Goal: Information Seeking & Learning: Learn about a topic

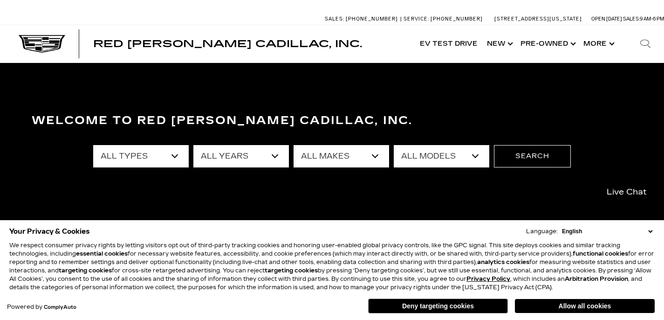
click at [439, 304] on button "Deny targeting cookies" at bounding box center [438, 305] width 140 height 15
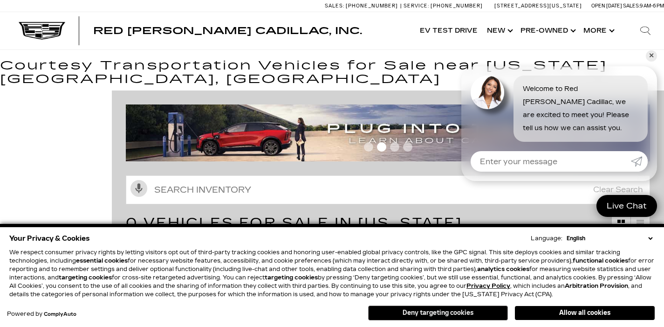
click at [458, 315] on button "Deny targeting cookies" at bounding box center [438, 312] width 140 height 15
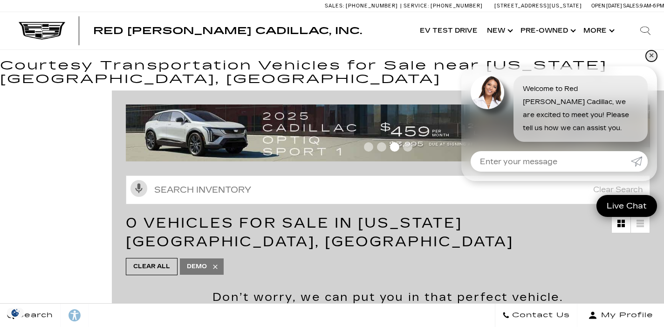
click at [653, 54] on link "✕" at bounding box center [651, 55] width 11 height 11
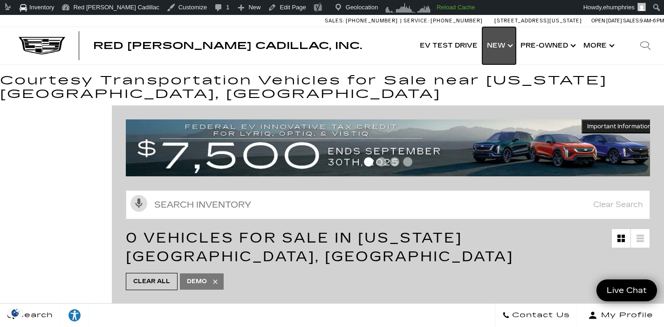
click at [500, 46] on link "Show New" at bounding box center [499, 45] width 34 height 37
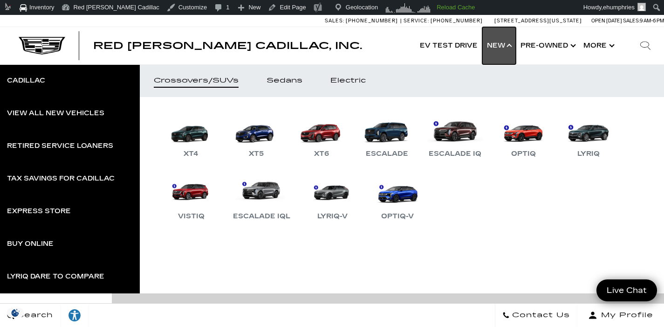
click at [509, 41] on link "Show New" at bounding box center [499, 45] width 34 height 37
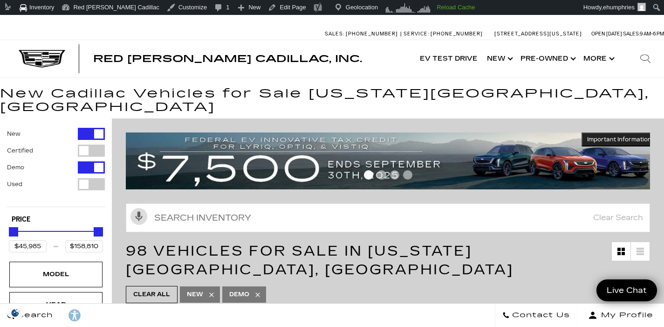
click at [97, 128] on div "Filter by Vehicle Type" at bounding box center [91, 134] width 27 height 12
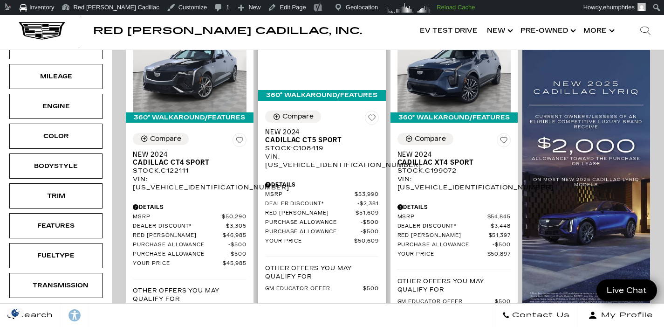
scroll to position [291, 0]
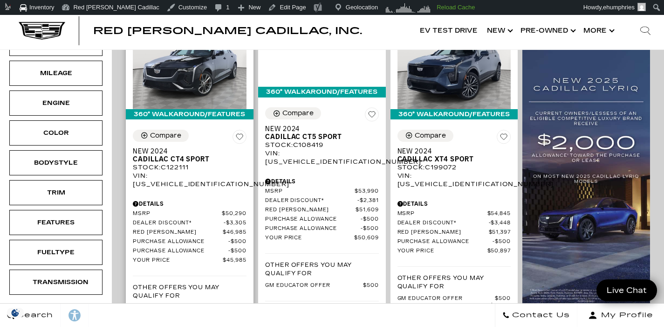
click at [178, 163] on div "Stock : C122111" at bounding box center [190, 167] width 114 height 8
copy div "C122111"
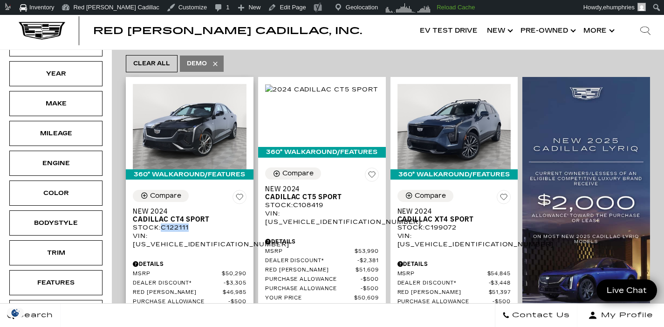
scroll to position [239, 0]
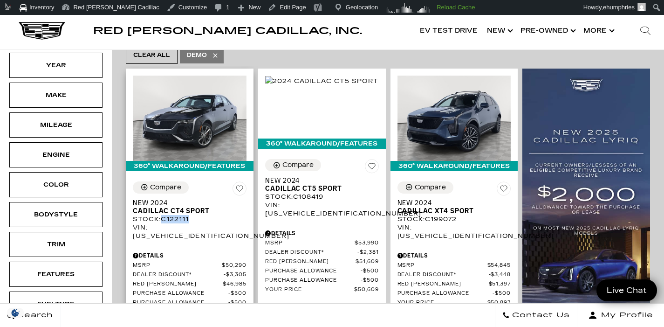
copy div "C122111"
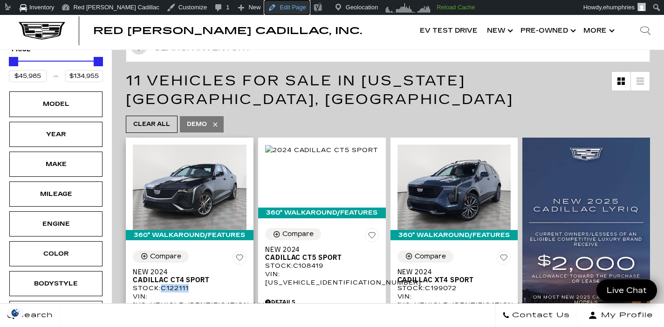
scroll to position [57, 0]
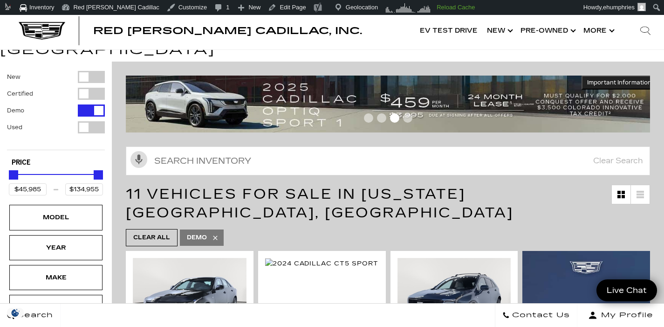
click at [91, 71] on div "Filter by Vehicle Type" at bounding box center [91, 77] width 27 height 12
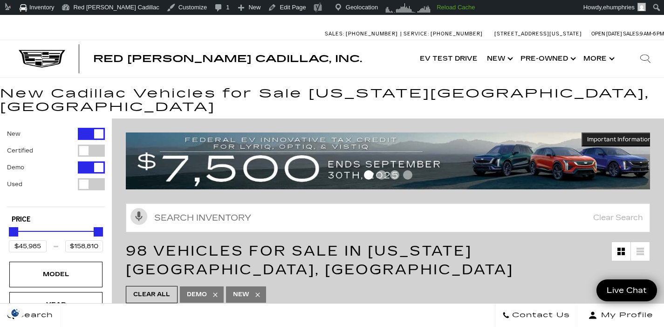
click at [90, 128] on div "Filter by Vehicle Type" at bounding box center [91, 134] width 27 height 12
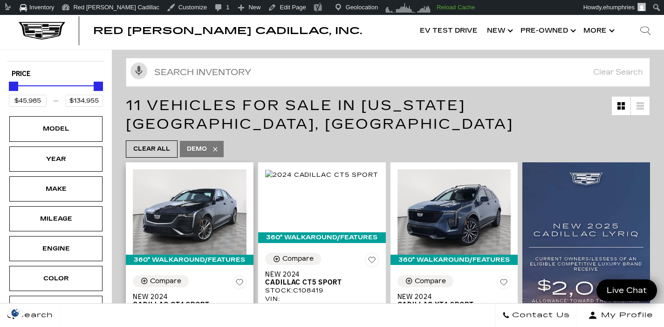
scroll to position [98, 0]
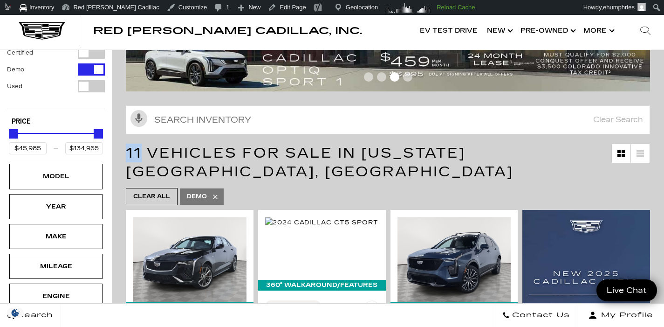
drag, startPoint x: 128, startPoint y: 138, endPoint x: 144, endPoint y: 141, distance: 16.0
click at [144, 144] on span "11 Vehicles for Sale in Colorado Springs, CO" at bounding box center [320, 161] width 388 height 35
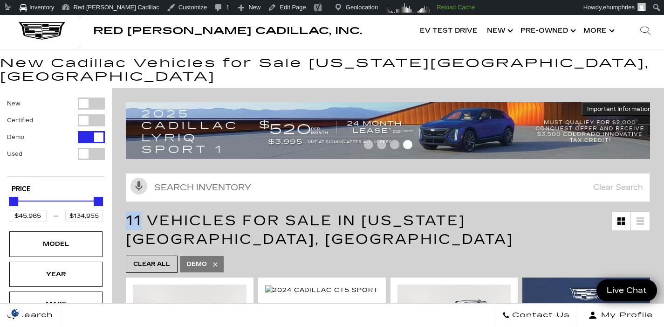
scroll to position [25, 0]
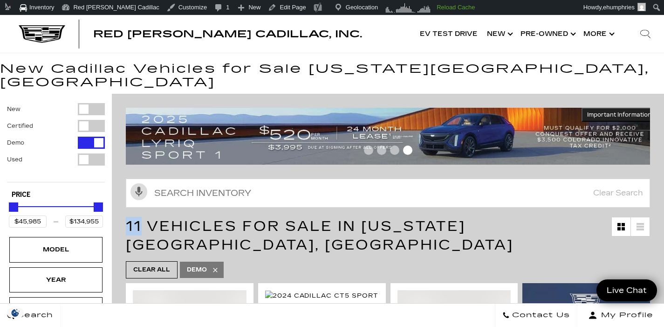
click at [90, 103] on div "Filter by Vehicle Type" at bounding box center [91, 109] width 27 height 12
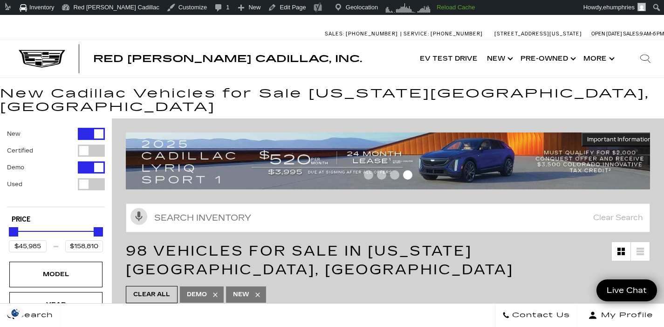
drag, startPoint x: 88, startPoint y: 118, endPoint x: 156, endPoint y: 236, distance: 135.9
click at [88, 128] on div "Filter by Vehicle Type" at bounding box center [91, 134] width 27 height 12
type input "$134,955"
click at [95, 128] on div "Filter by Vehicle Type" at bounding box center [91, 134] width 27 height 12
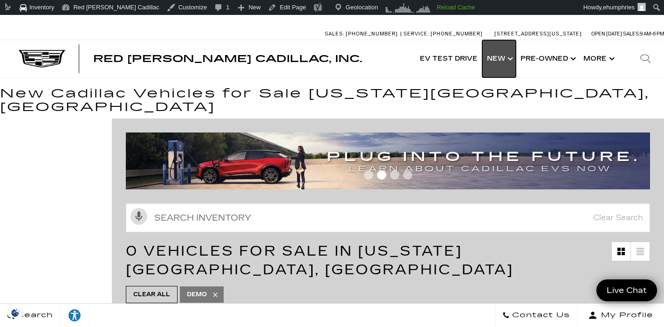
click at [499, 58] on link "Show New" at bounding box center [499, 58] width 34 height 37
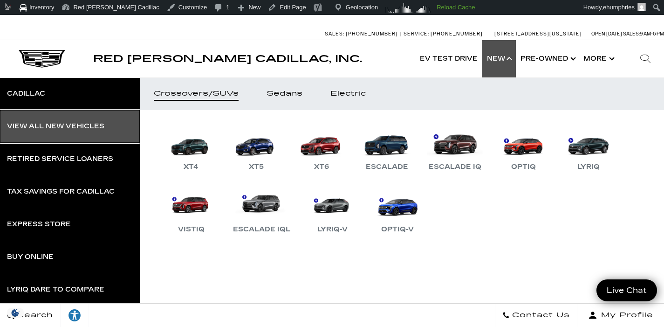
click at [91, 128] on div "View All New Vehicles" at bounding box center [55, 126] width 97 height 7
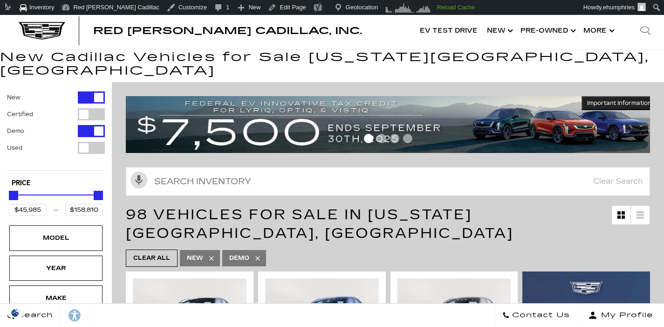
scroll to position [36, 0]
click at [92, 91] on div "Filter by Vehicle Type" at bounding box center [91, 97] width 27 height 12
